Goal: Answer question/provide support

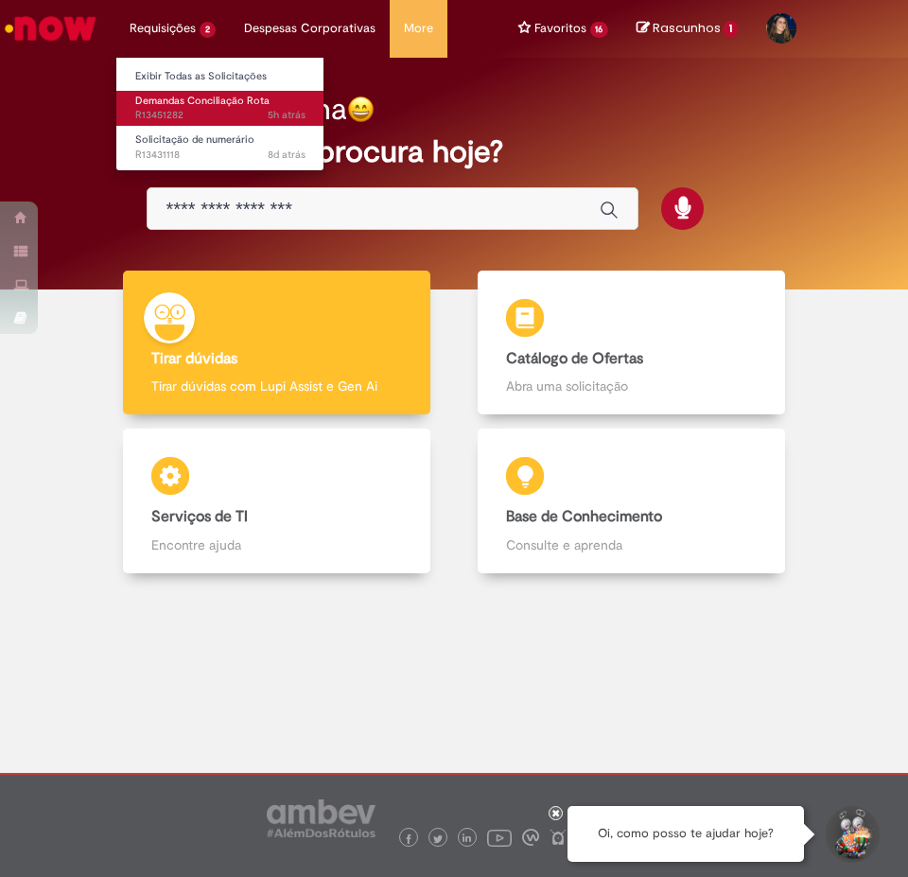
click at [200, 108] on link "Demandas Conciliação Rota 5h atrás 5 horas atrás R13451282" at bounding box center [220, 108] width 208 height 35
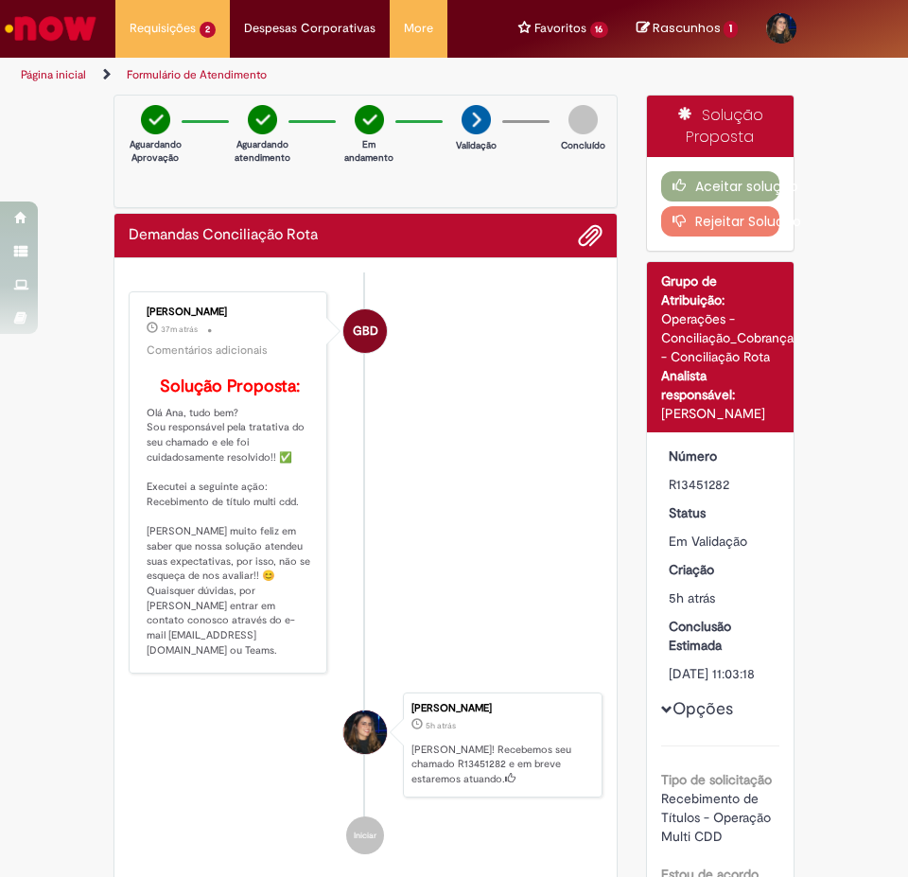
click at [88, 473] on div "Verificar Código de Barras Aguardando Aprovação Aguardando atendimento Em andam…" at bounding box center [454, 852] width 908 height 1514
click at [735, 186] on button "Aceitar solução" at bounding box center [720, 186] width 119 height 30
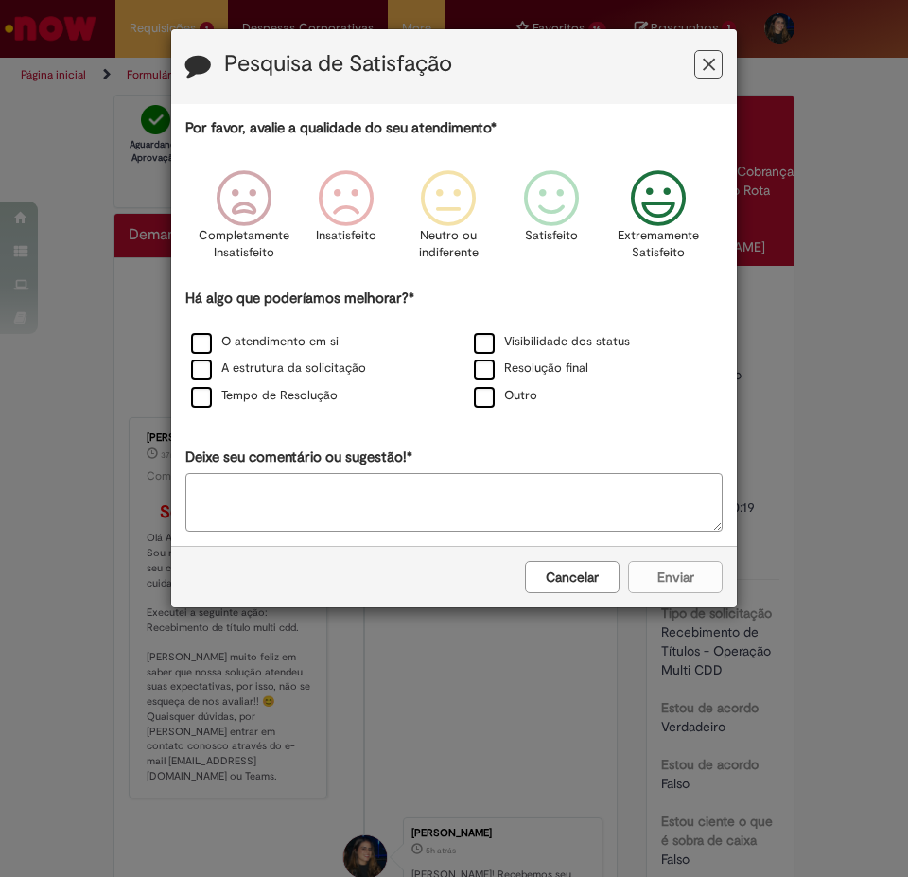
click at [658, 211] on icon "Feedback" at bounding box center [658, 198] width 71 height 57
click at [281, 376] on label "A estrutura da solicitação" at bounding box center [278, 368] width 175 height 18
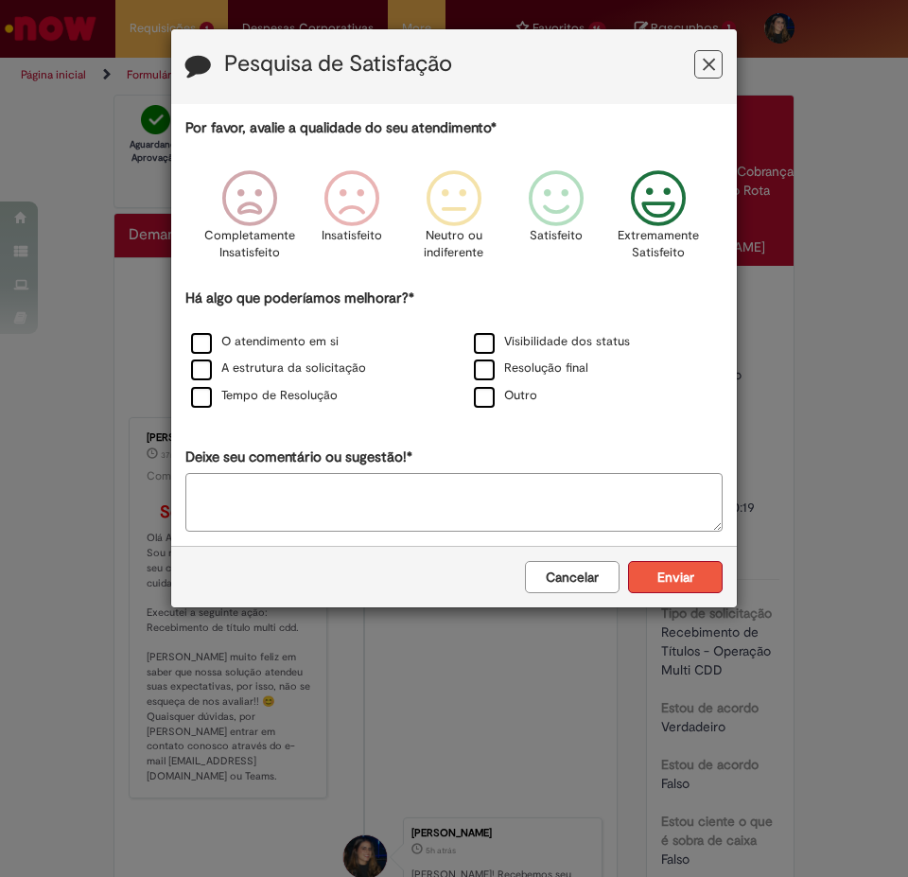
click at [687, 574] on button "Enviar" at bounding box center [675, 577] width 95 height 32
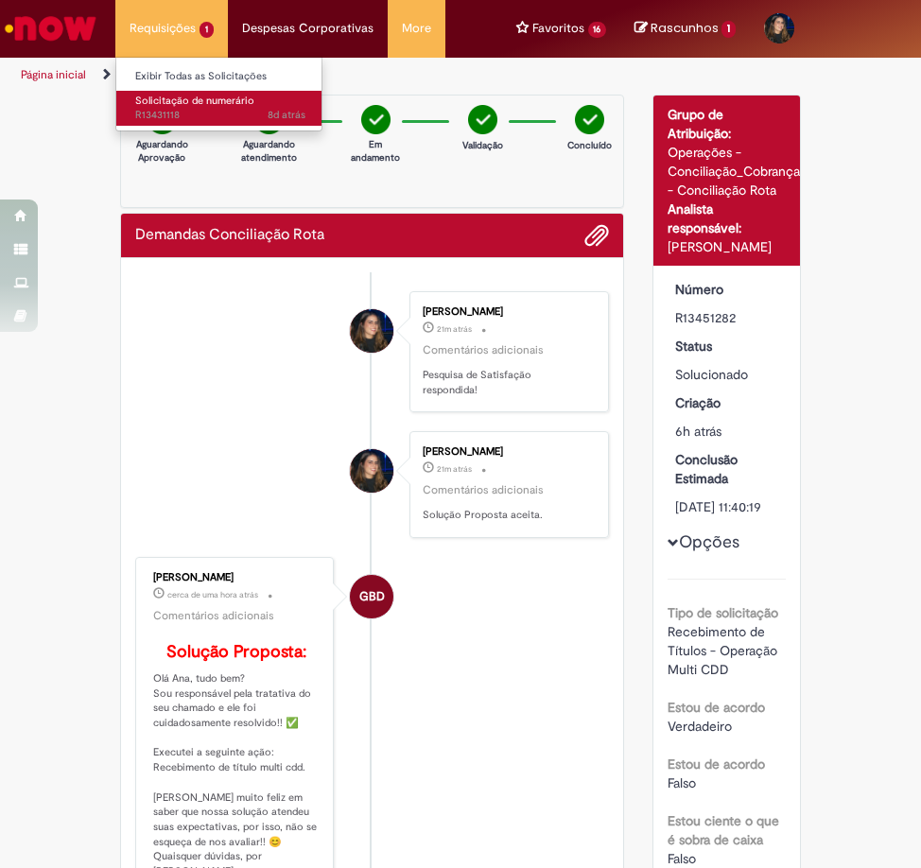
click at [212, 110] on span "8d atrás 8 dias atrás R13431118" at bounding box center [220, 115] width 170 height 15
